Goal: Transaction & Acquisition: Purchase product/service

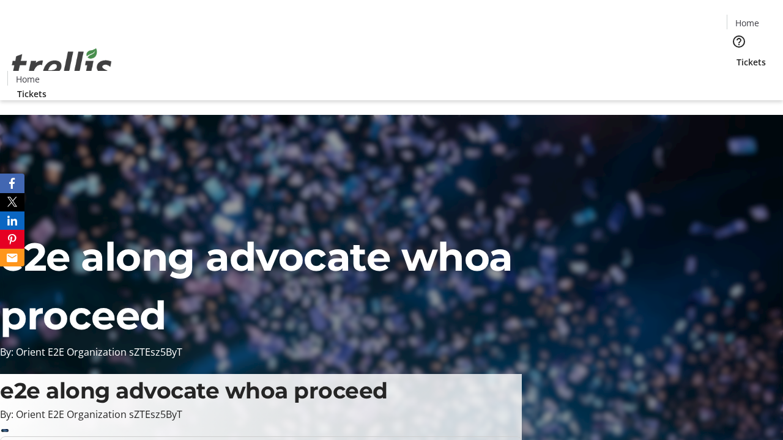
click at [736, 56] on span "Tickets" at bounding box center [750, 62] width 29 height 13
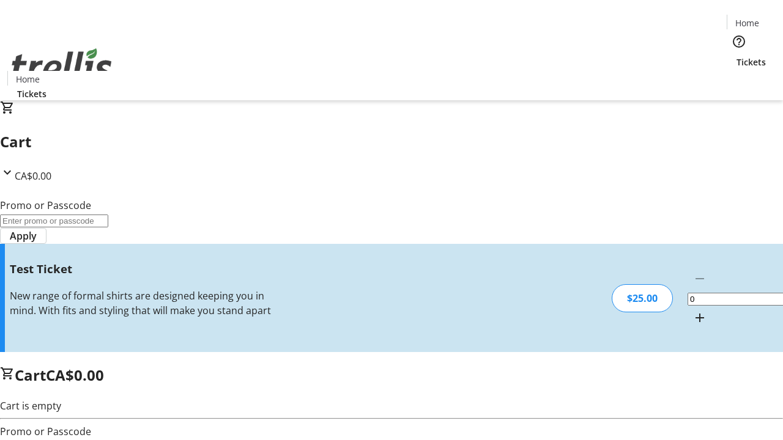
click at [692, 311] on mat-icon "Increment by one" at bounding box center [699, 318] width 15 height 15
type input "1"
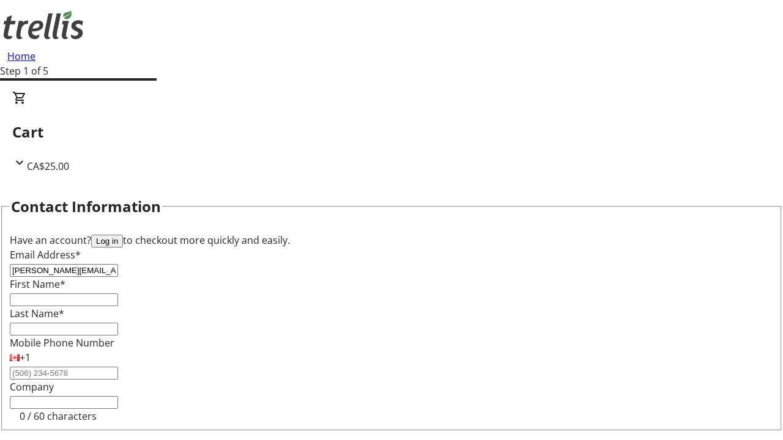
type input "[PERSON_NAME][EMAIL_ADDRESS][DOMAIN_NAME]"
type input "[PERSON_NAME]"
type input "Kassulke"
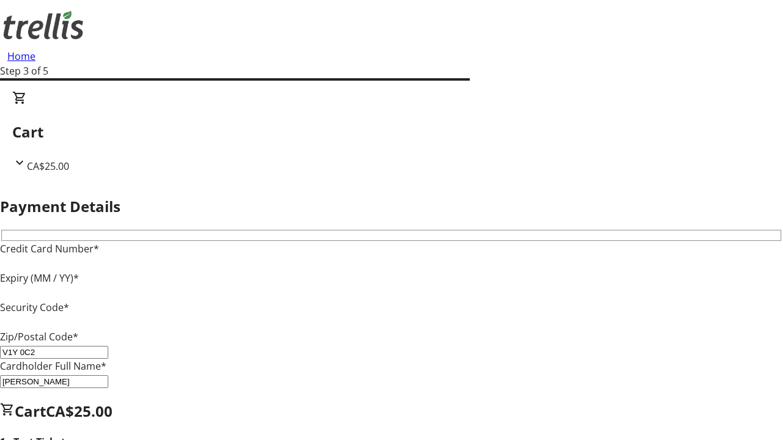
type input "V1Y 0C2"
